Goal: Task Accomplishment & Management: Manage account settings

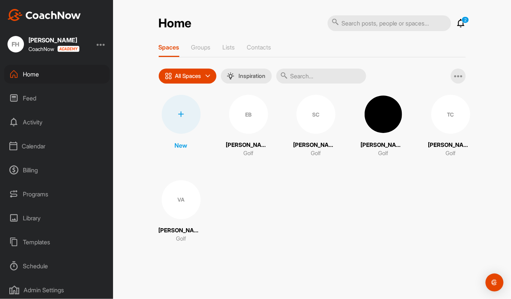
click at [40, 144] on div "Calendar" at bounding box center [56, 146] width 105 height 19
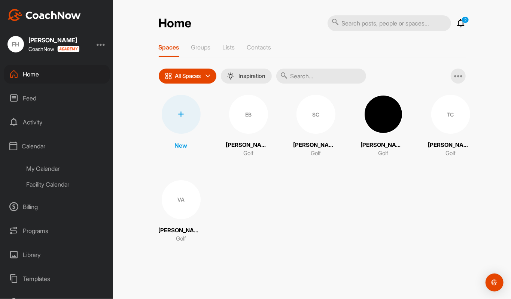
click at [51, 181] on div "Facility Calendar" at bounding box center [65, 184] width 89 height 16
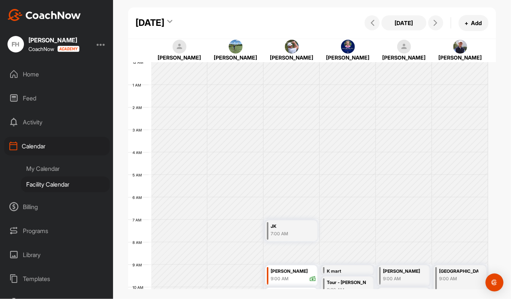
scroll to position [129, 0]
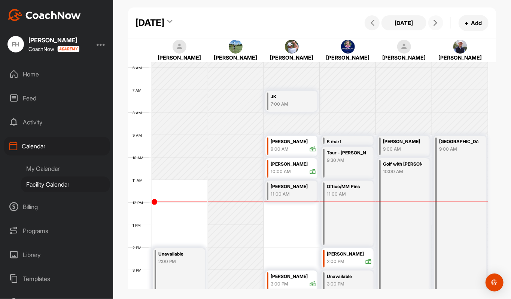
click at [436, 18] on button at bounding box center [435, 22] width 15 height 15
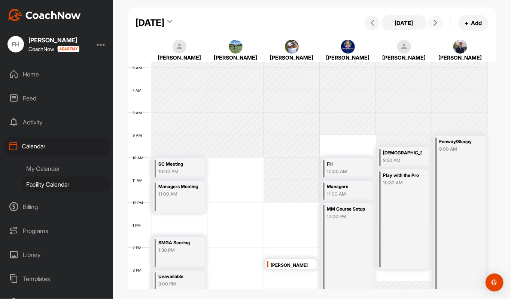
click at [405, 152] on div "[DEMOGRAPHIC_DATA] Clinic - Putting" at bounding box center [402, 153] width 39 height 9
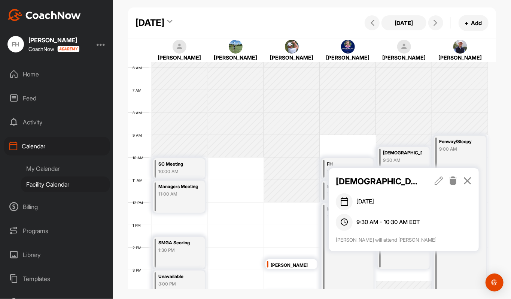
click at [439, 181] on icon at bounding box center [438, 180] width 9 height 8
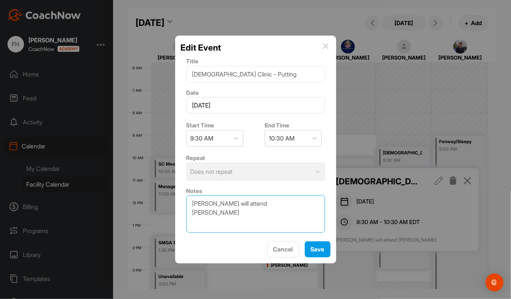
click at [235, 216] on textarea "[PERSON_NAME] will attend [PERSON_NAME]" at bounding box center [255, 213] width 138 height 37
type textarea "[PERSON_NAME] will attend [PERSON_NAME] [PERSON_NAME]"
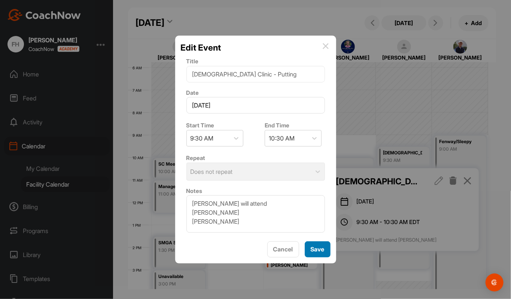
click at [317, 252] on span "Save" at bounding box center [318, 248] width 14 height 7
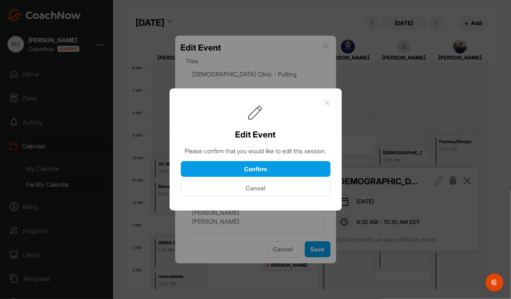
click at [256, 192] on button "Cancel" at bounding box center [256, 188] width 150 height 16
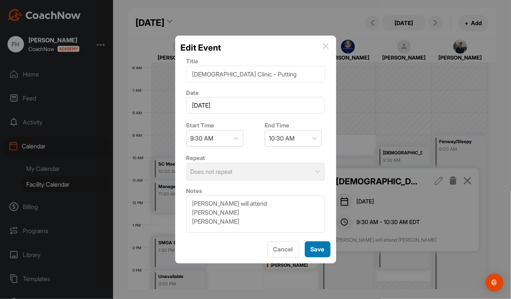
click at [316, 251] on span "Save" at bounding box center [318, 248] width 14 height 7
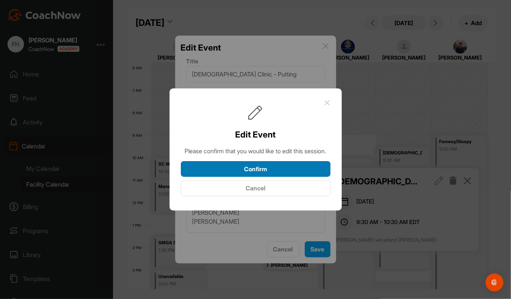
click at [261, 174] on button "Confirm" at bounding box center [256, 169] width 150 height 16
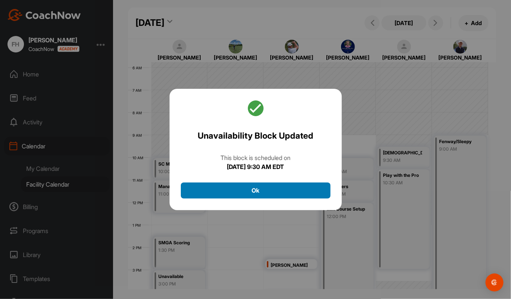
click at [255, 192] on button "Ok" at bounding box center [256, 190] width 150 height 16
